Goal: Navigation & Orientation: Find specific page/section

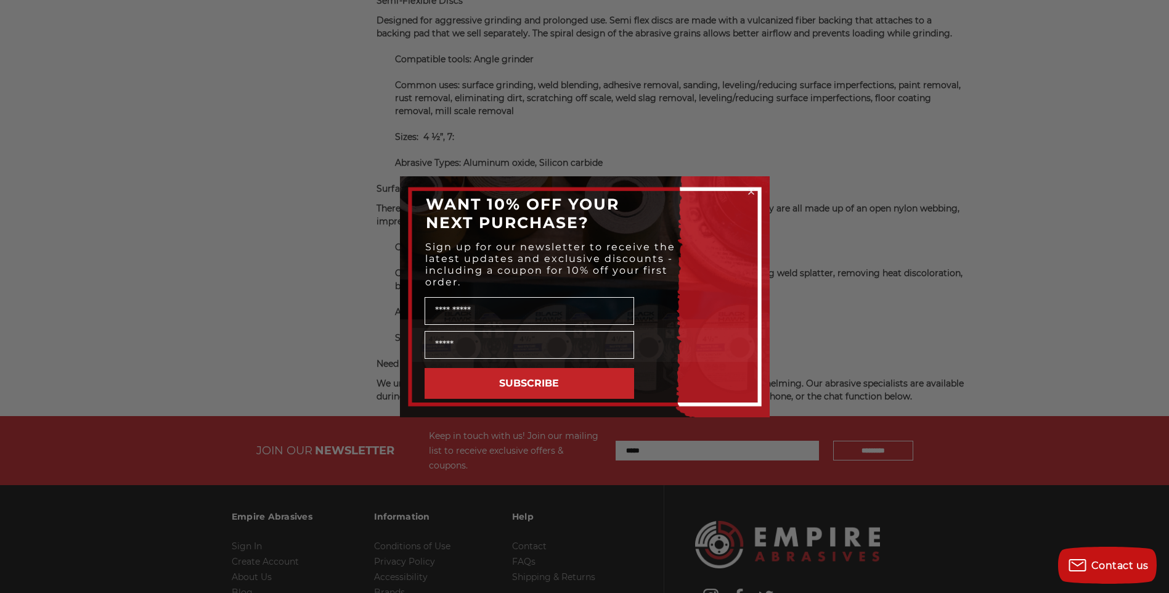
scroll to position [4163, 0]
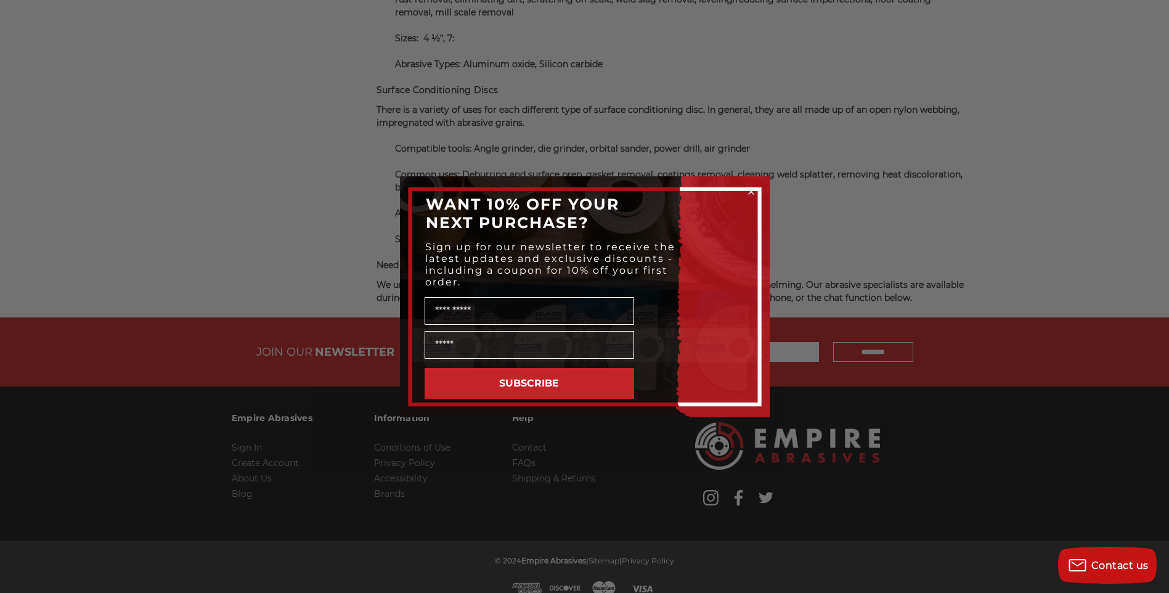
click at [752, 190] on icon "Close dialog" at bounding box center [751, 191] width 5 height 5
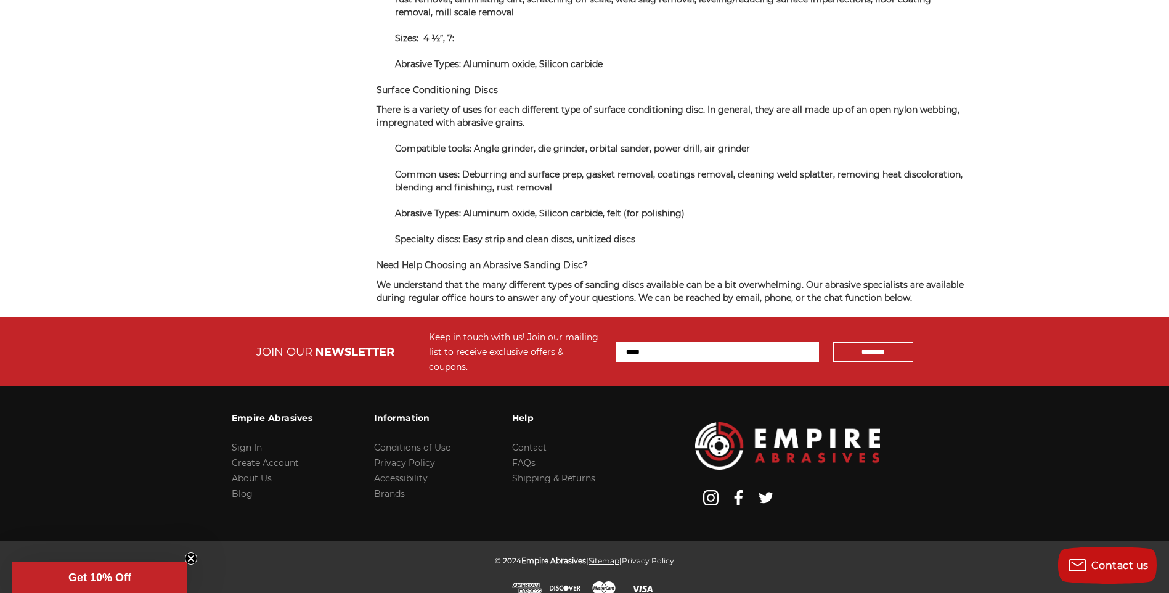
click at [605, 556] on link "Sitemap" at bounding box center [603, 560] width 31 height 9
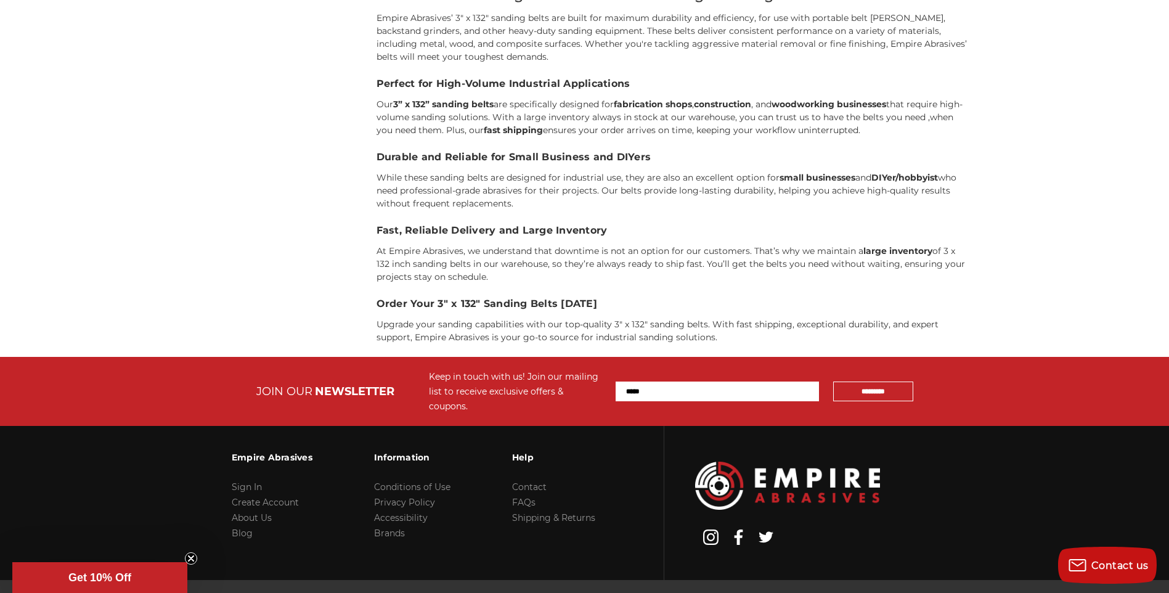
scroll to position [617, 0]
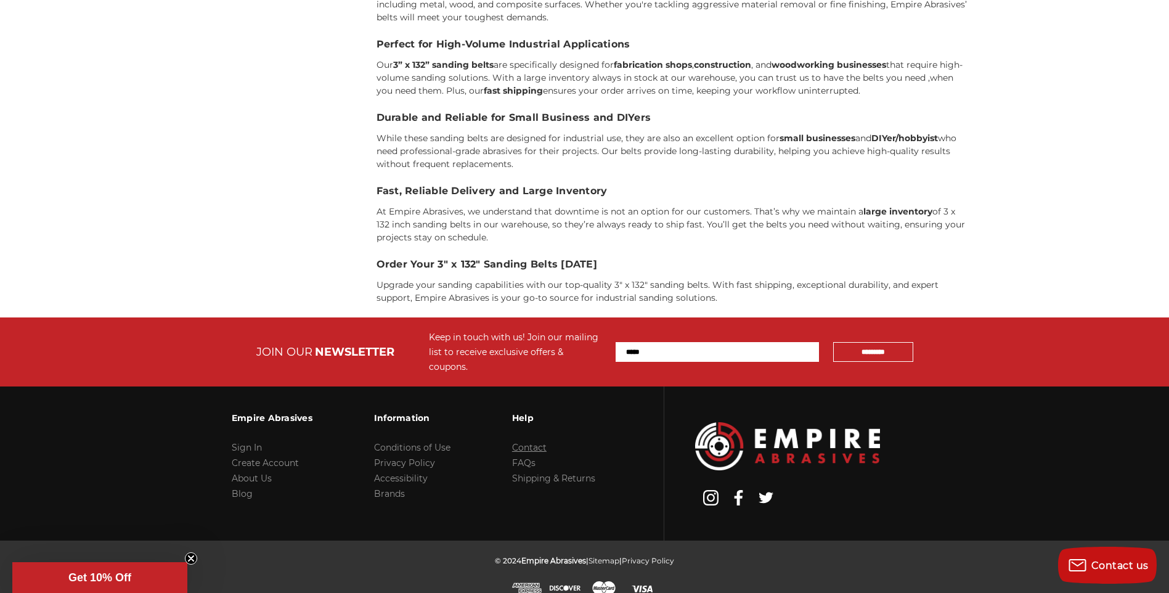
click at [535, 442] on link "Contact" at bounding box center [529, 447] width 35 height 11
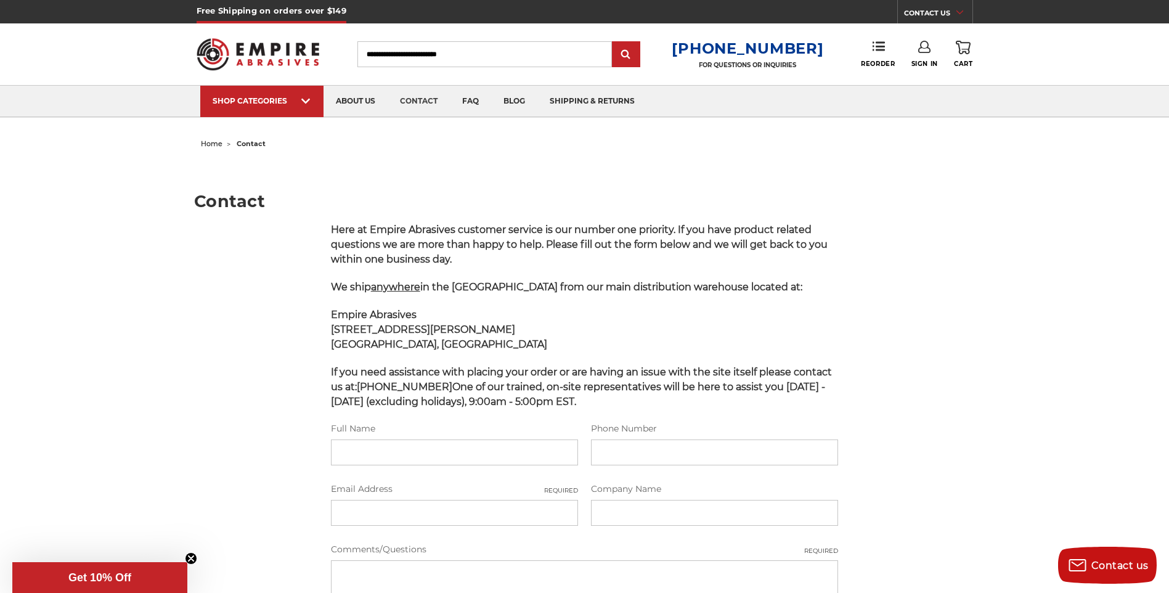
click at [298, 60] on img at bounding box center [258, 54] width 123 height 48
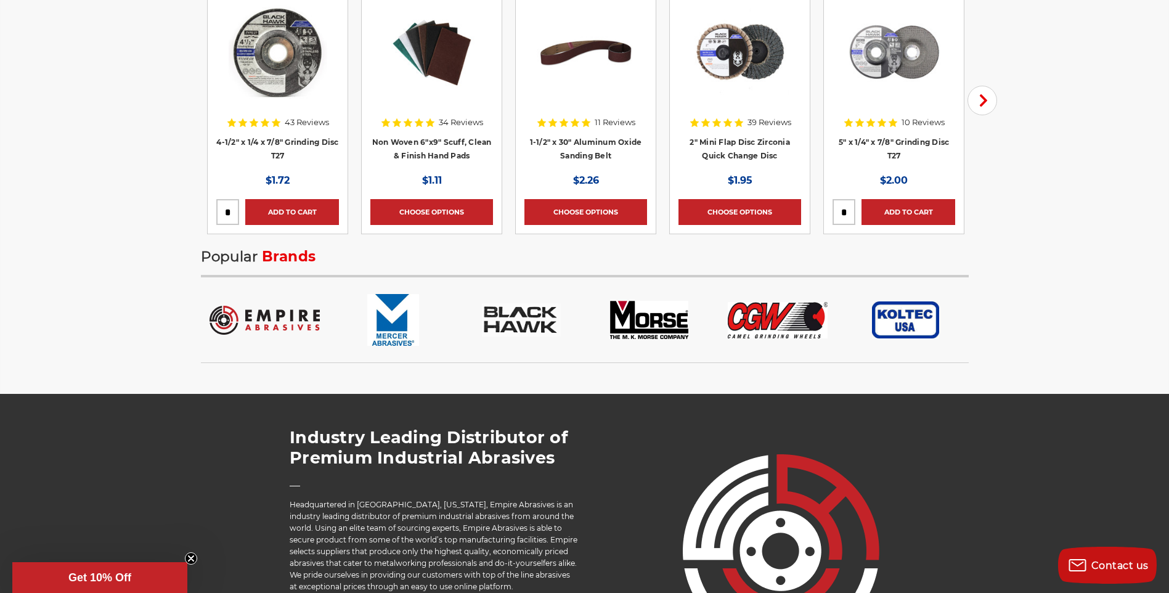
scroll to position [2156, 0]
